Goal: Obtain resource: Obtain resource

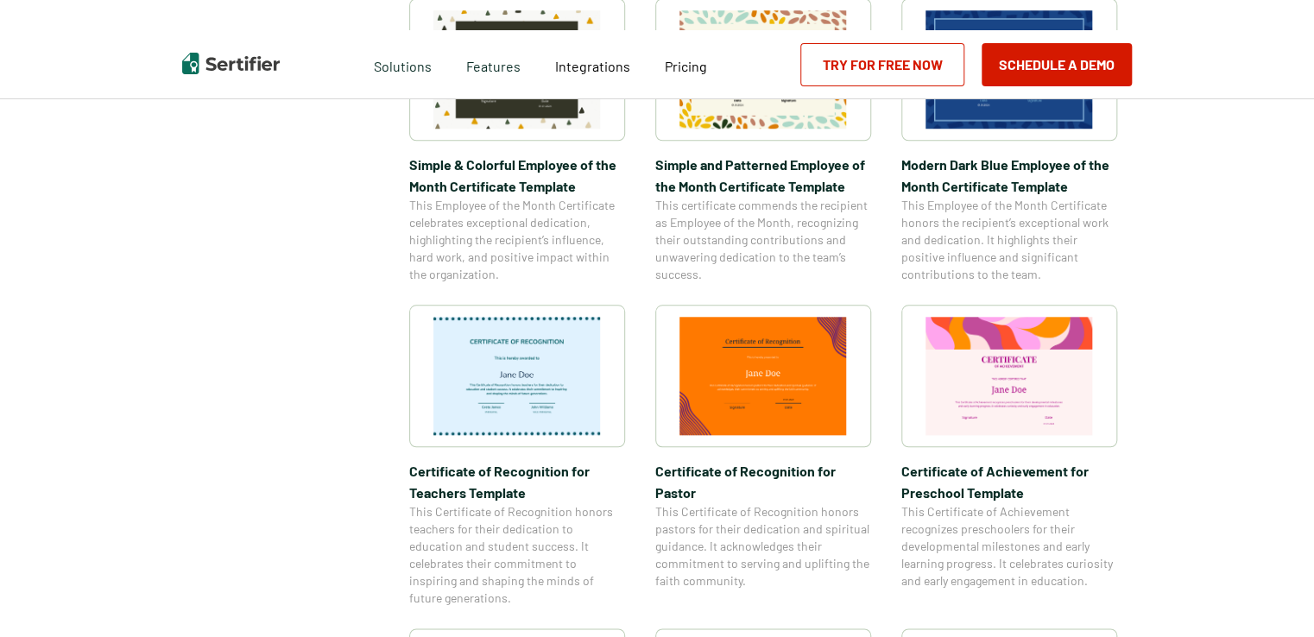
scroll to position [432, 0]
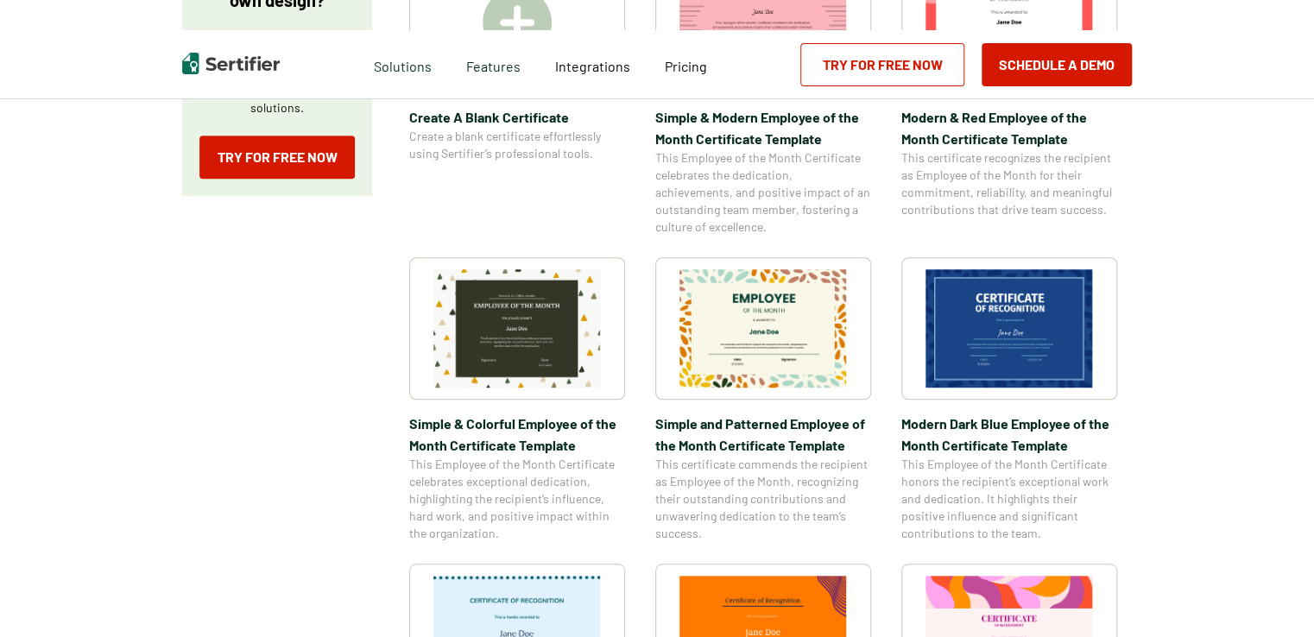
click at [764, 330] on img at bounding box center [762, 328] width 167 height 118
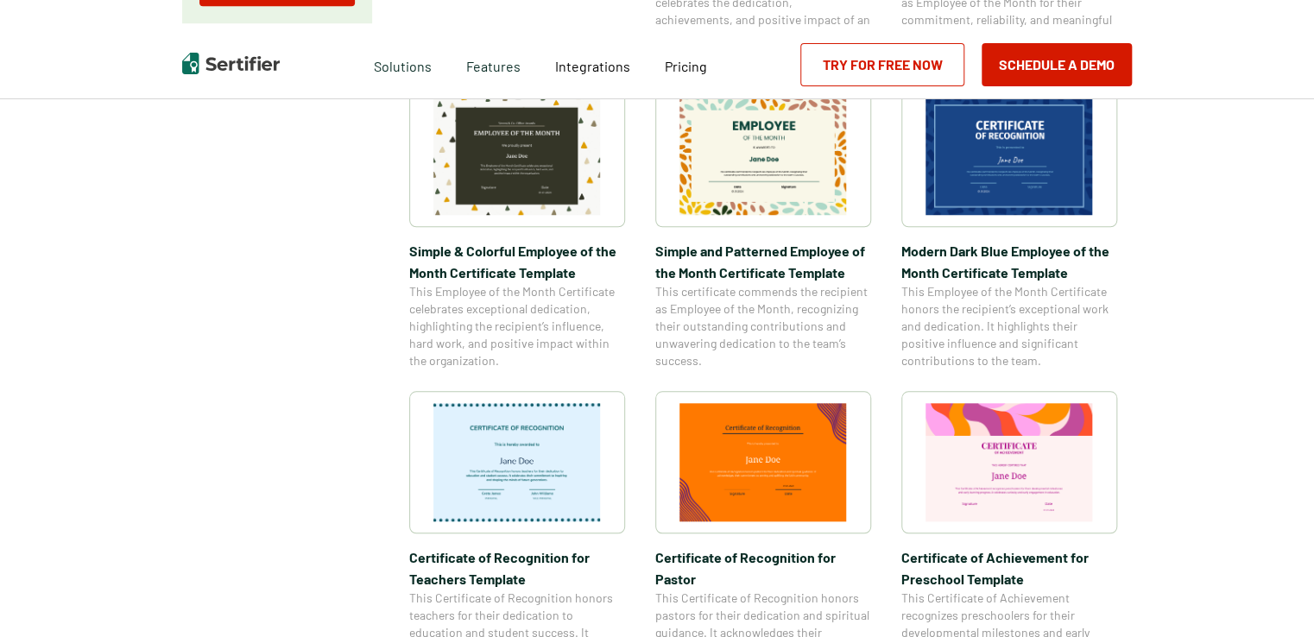
click at [1007, 458] on img at bounding box center [1009, 462] width 167 height 118
